Goal: Navigation & Orientation: Find specific page/section

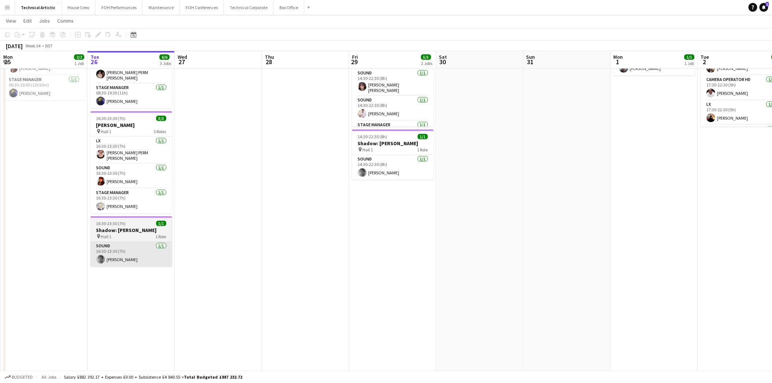
scroll to position [77, 0]
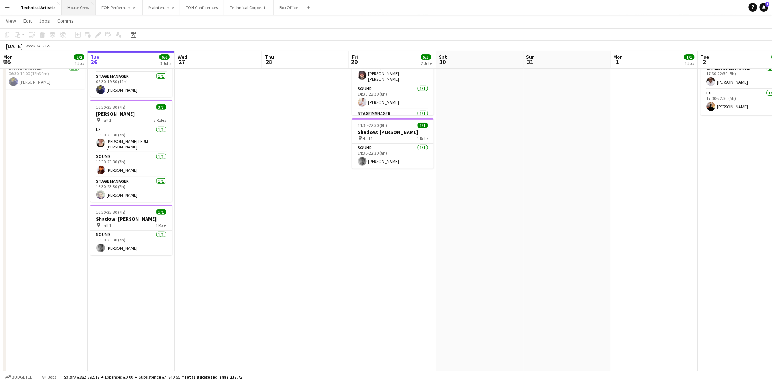
click at [87, 10] on button "House Crew Close" at bounding box center [79, 7] width 34 height 14
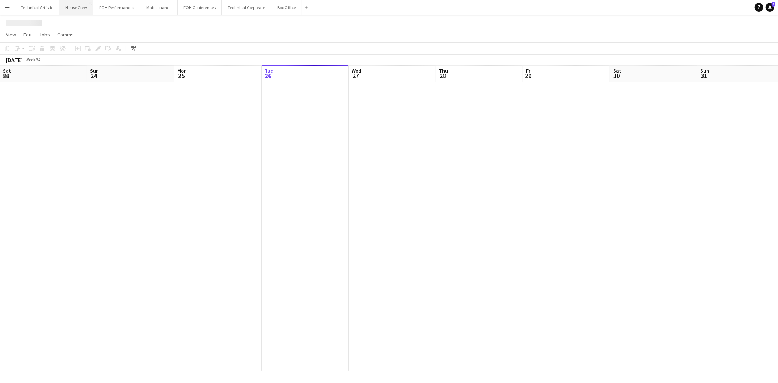
scroll to position [0, 174]
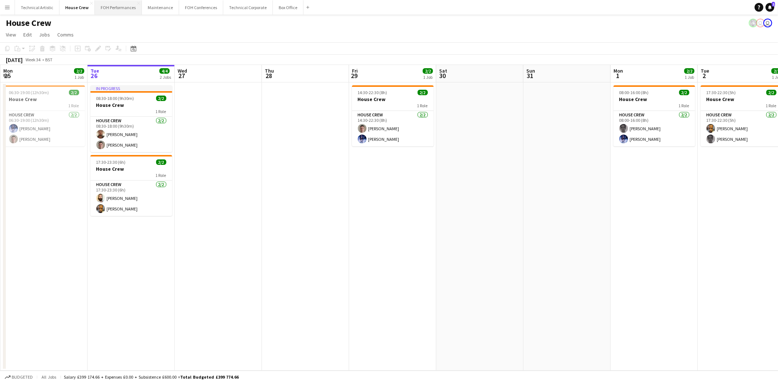
click at [124, 10] on button "FOH Performances Close" at bounding box center [118, 7] width 47 height 14
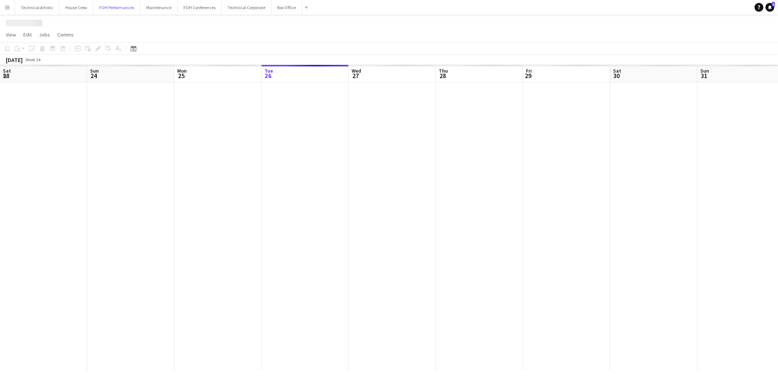
scroll to position [0, 174]
